Goal: Task Accomplishment & Management: Use online tool/utility

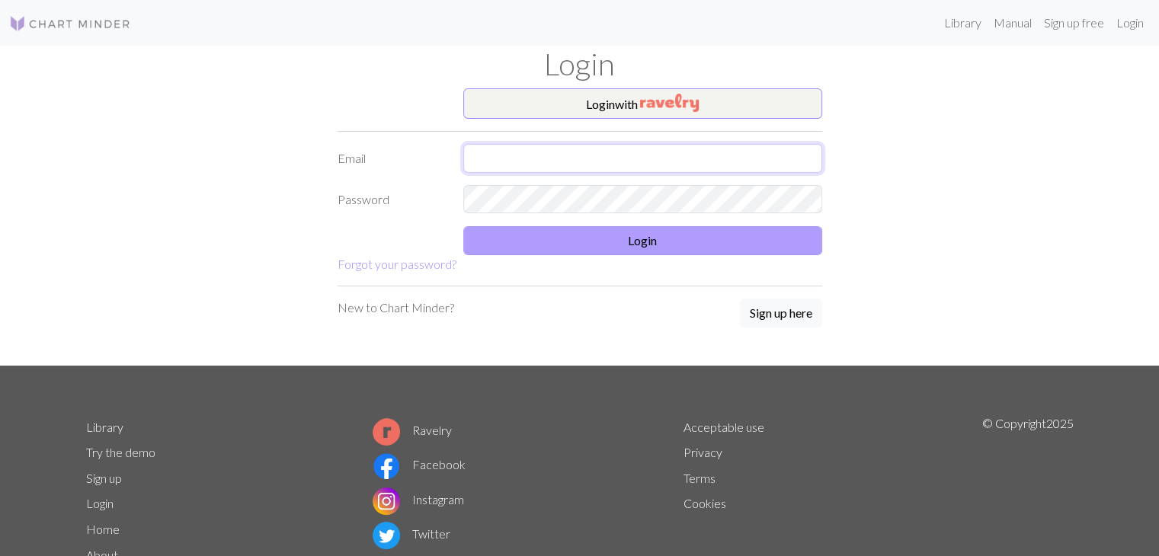
type input "[EMAIL_ADDRESS][DOMAIN_NAME]"
click at [681, 246] on button "Login" at bounding box center [642, 240] width 359 height 29
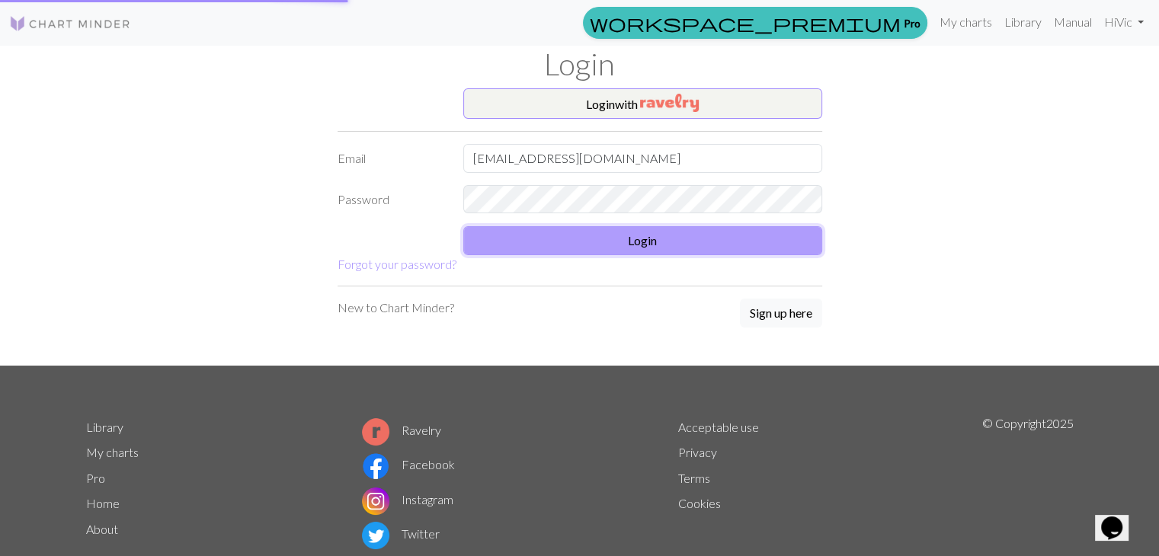
click at [661, 251] on button "Login" at bounding box center [642, 240] width 359 height 29
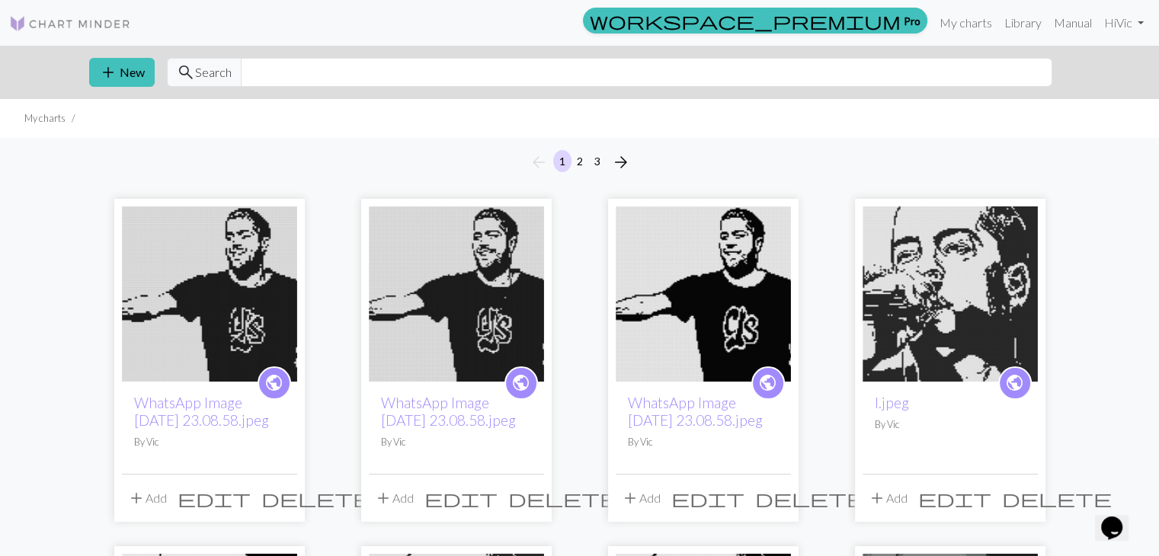
click at [731, 250] on img at bounding box center [703, 294] width 175 height 175
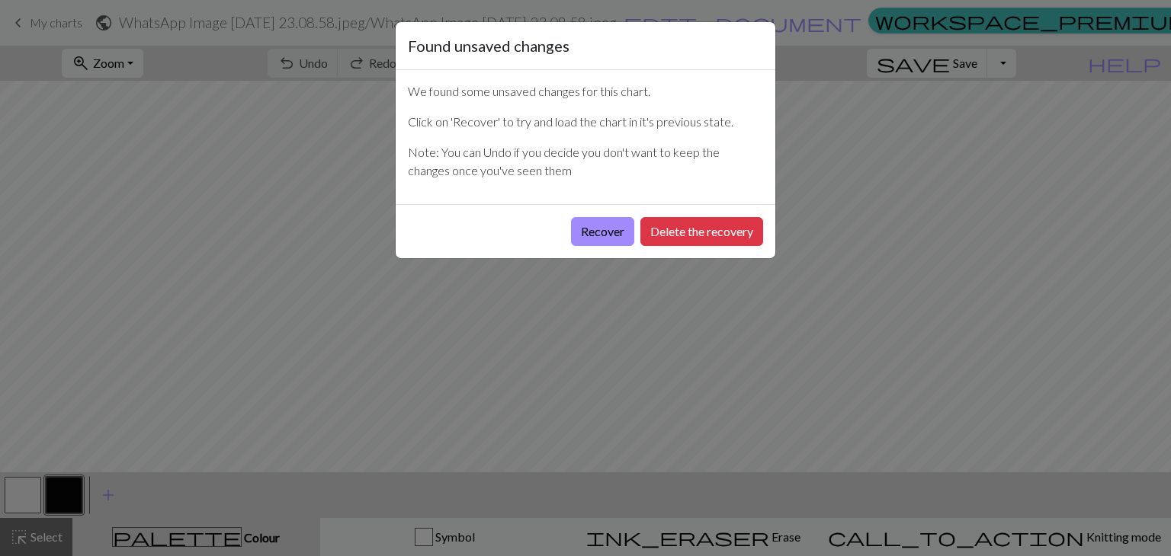
click at [731, 250] on div "Recover Delete the recovery" at bounding box center [586, 231] width 380 height 54
click at [606, 229] on button "Recover" at bounding box center [602, 231] width 63 height 29
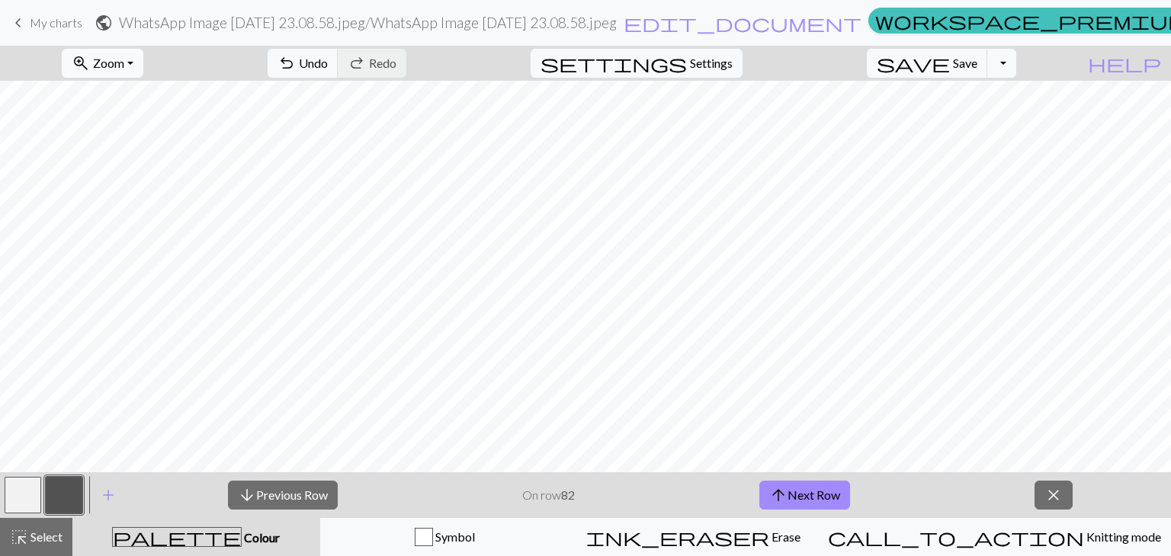
click at [120, 69] on button "zoom_in Zoom Zoom" at bounding box center [103, 63] width 82 height 29
click at [114, 151] on button "Fit height" at bounding box center [123, 145] width 120 height 24
click at [813, 488] on button "arrow_upward Next Row" at bounding box center [804, 495] width 91 height 29
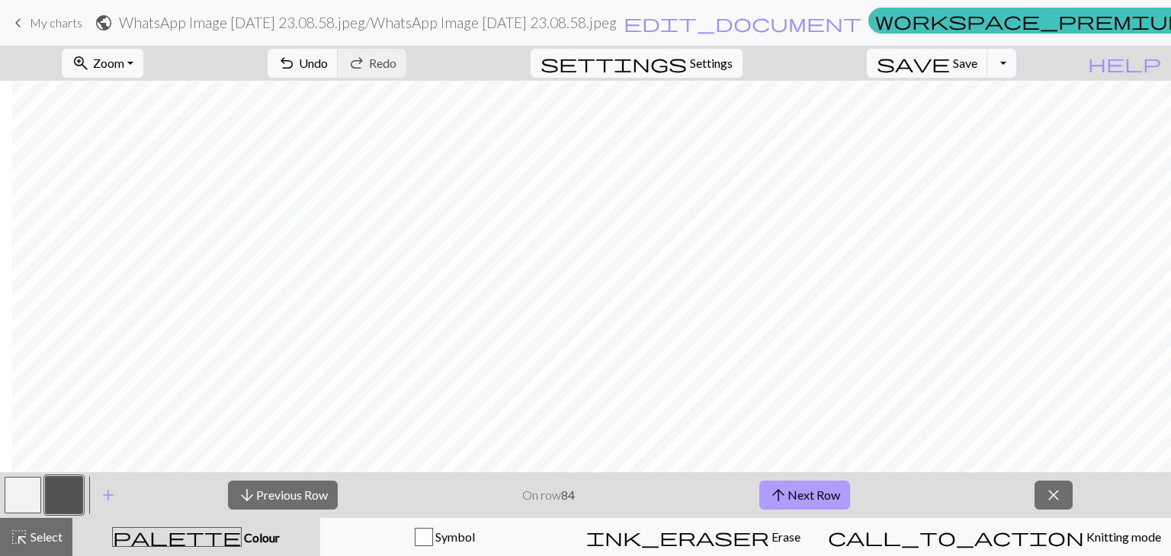
click at [785, 501] on span "arrow_upward" at bounding box center [778, 495] width 18 height 21
click at [813, 495] on button "arrow_upward Next Row" at bounding box center [804, 495] width 91 height 29
click at [832, 490] on button "arrow_upward Next Row" at bounding box center [804, 495] width 91 height 29
